Goal: Contribute content: Contribute content

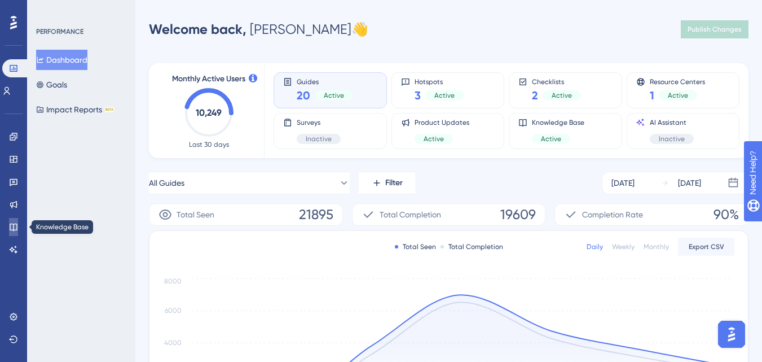
click at [16, 227] on icon at bounding box center [13, 226] width 9 height 9
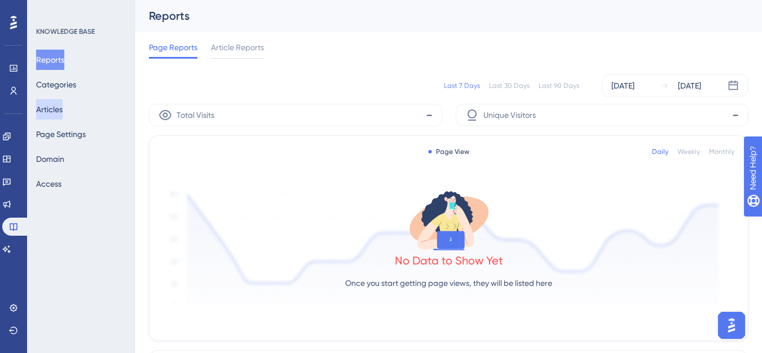
click at [63, 105] on button "Articles" at bounding box center [49, 109] width 27 height 20
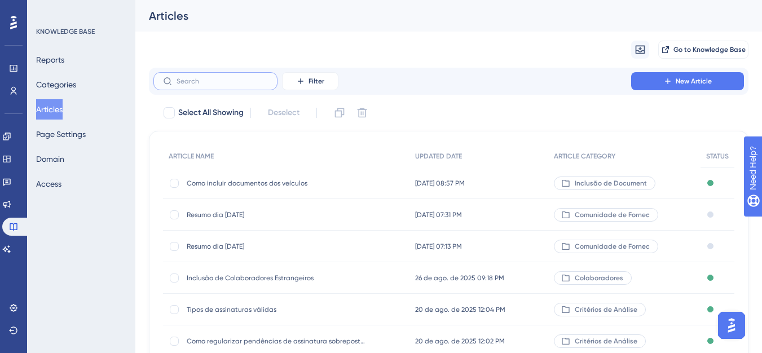
click at [211, 80] on input "text" at bounding box center [222, 81] width 91 height 8
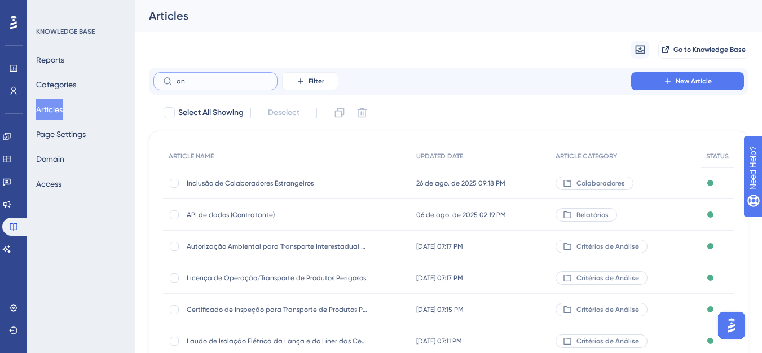
type input "a"
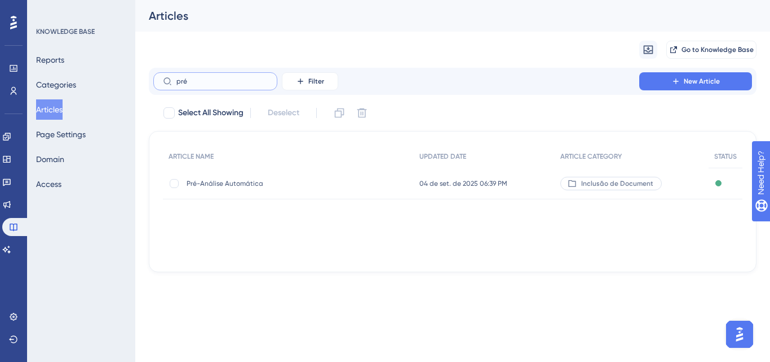
type input "pré"
click at [245, 186] on span "Pré-Análise Automática" at bounding box center [277, 183] width 180 height 9
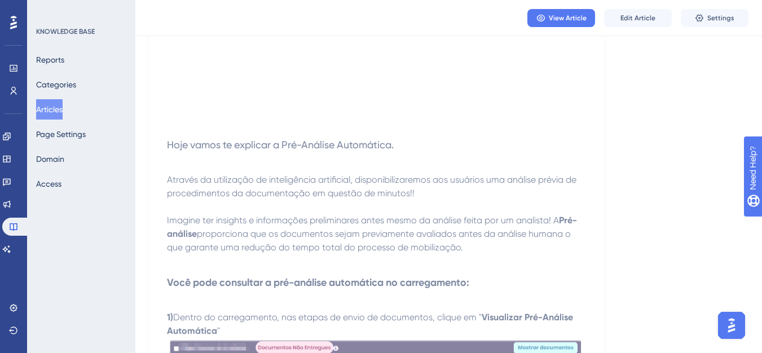
scroll to position [282, 0]
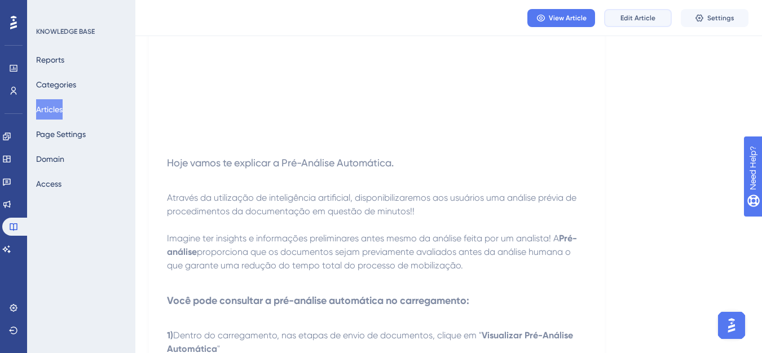
click at [628, 9] on button "Edit Article" at bounding box center [638, 18] width 68 height 18
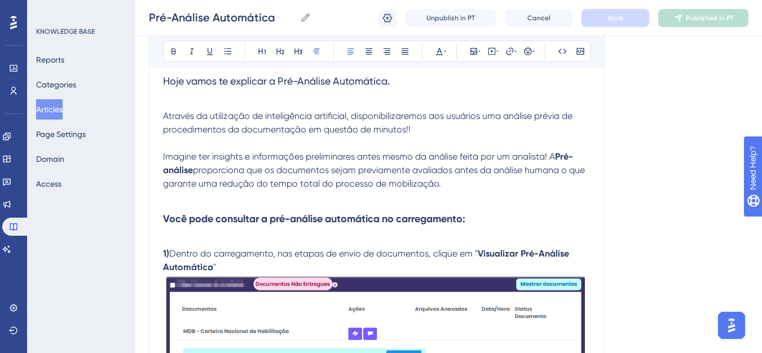
scroll to position [416, 0]
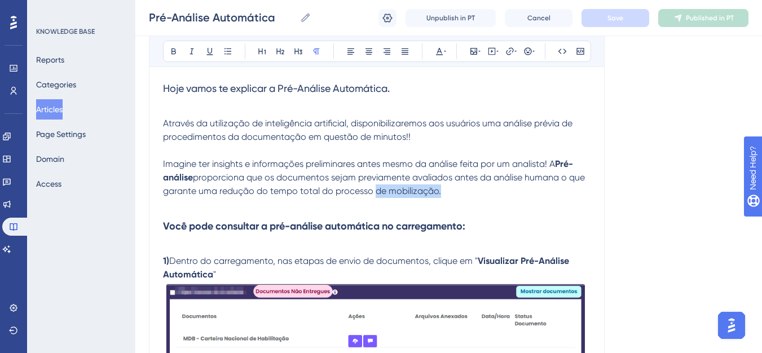
drag, startPoint x: 451, startPoint y: 191, endPoint x: 374, endPoint y: 190, distance: 76.7
click at [374, 190] on p "Imagine ter insights e informações preliminares antes mesmo da análise feita po…" at bounding box center [377, 177] width 428 height 41
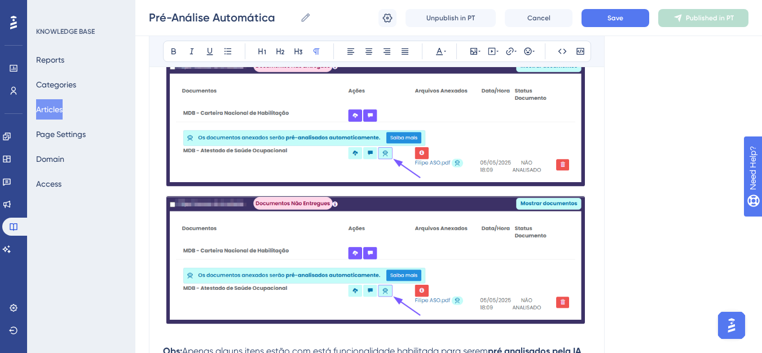
scroll to position [754, 0]
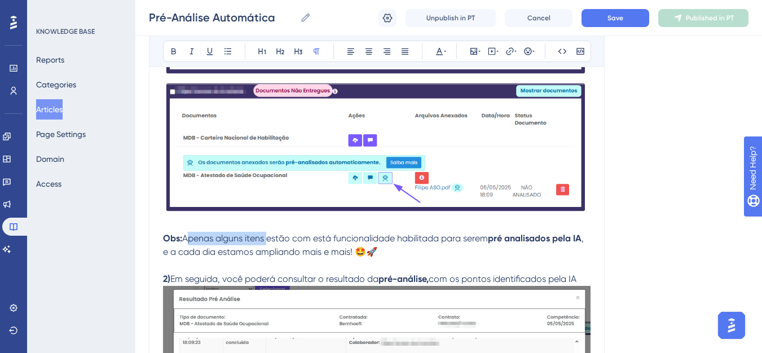
drag, startPoint x: 267, startPoint y: 102, endPoint x: 185, endPoint y: 100, distance: 81.8
click at [185, 233] on span "Apenas alguns itens estão com está funcionalidade habilitada para serem" at bounding box center [335, 238] width 306 height 11
click at [299, 259] on p at bounding box center [377, 266] width 428 height 14
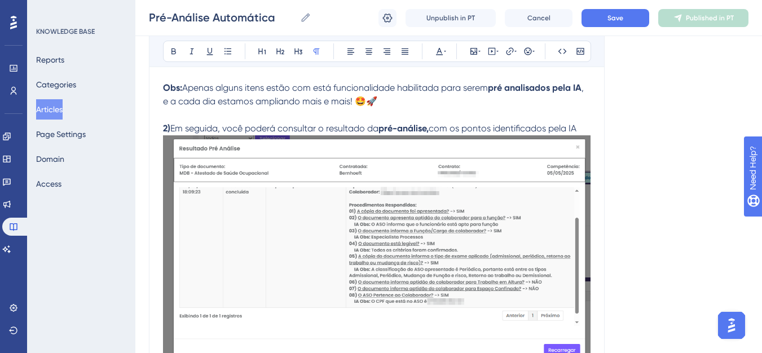
scroll to position [955, 0]
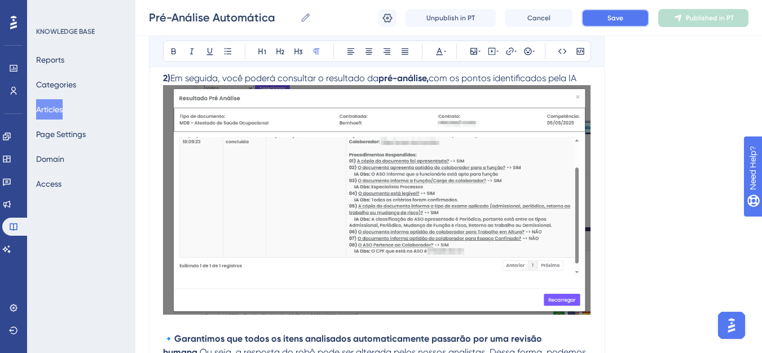
click at [613, 16] on span "Save" at bounding box center [615, 18] width 16 height 9
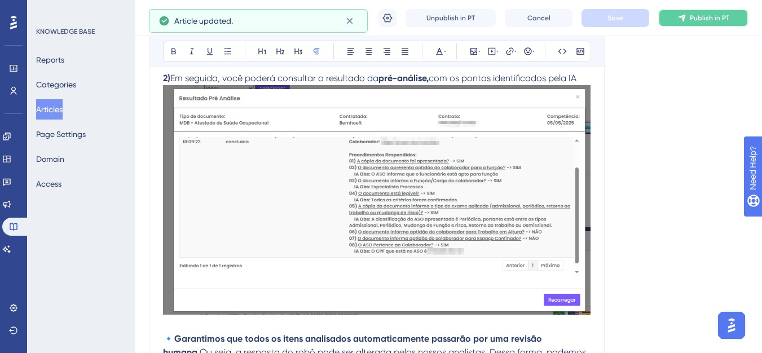
click at [682, 17] on icon at bounding box center [681, 17] width 7 height 7
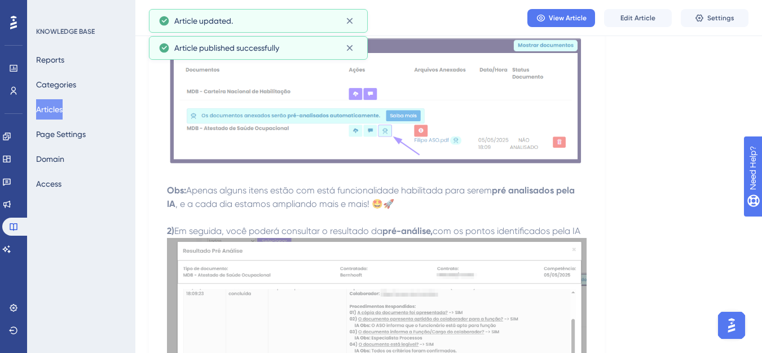
scroll to position [735, 0]
